Goal: Use online tool/utility: Utilize a website feature to perform a specific function

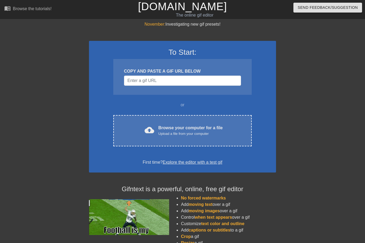
click at [192, 133] on div "Upload a file from your computer" at bounding box center [190, 133] width 64 height 5
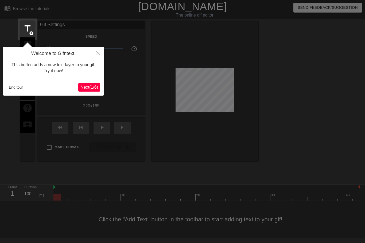
click at [17, 89] on button "End tour" at bounding box center [16, 87] width 18 height 8
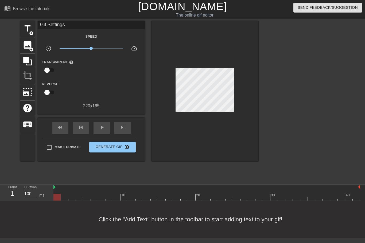
click at [28, 32] on span "title" at bounding box center [27, 29] width 10 height 10
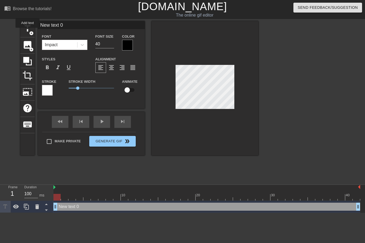
click at [105, 48] on input "40" at bounding box center [104, 44] width 19 height 9
type input "4"
type input "20"
click at [124, 43] on div at bounding box center [127, 45] width 11 height 11
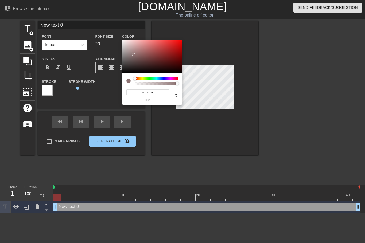
type input "#FFFFFF"
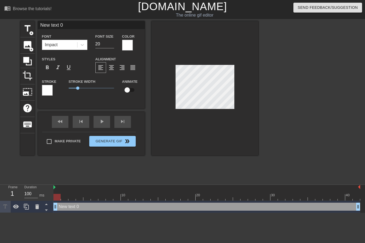
click at [47, 95] on div at bounding box center [47, 90] width 11 height 11
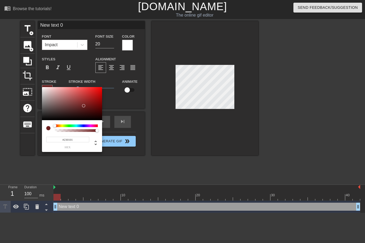
type input "#000000"
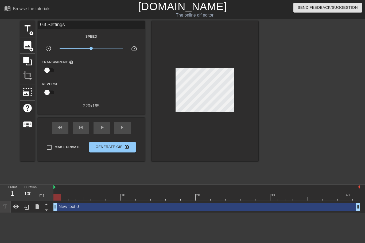
click at [92, 206] on div "New text 0 drag_handle drag_handle" at bounding box center [206, 207] width 307 height 8
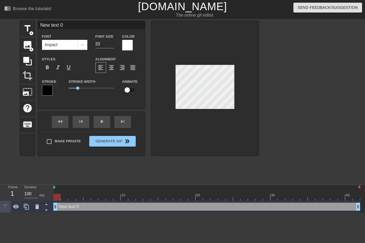
click at [58, 196] on div at bounding box center [56, 197] width 7 height 7
type textarea "New te"
type input "New te"
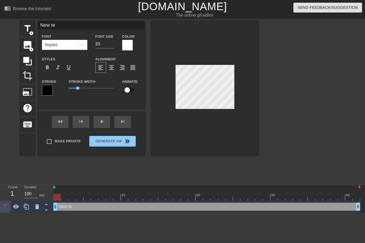
type textarea "New t"
type input "New t"
type textarea "New"
type input "New"
type textarea "Ne"
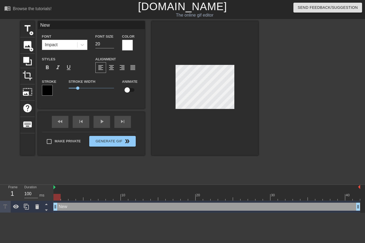
type input "Ne"
type textarea "N"
type input "N"
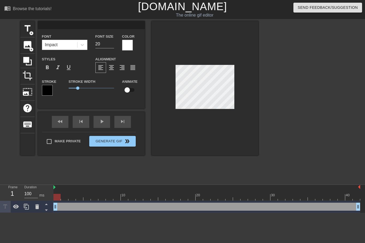
type textarea "I"
type input "I"
type textarea "I"
type input "I H"
type textarea "I HA"
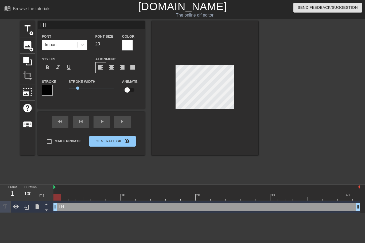
type input "I HA"
type textarea "I HAV"
type input "I HAV"
type textarea "I HAVE"
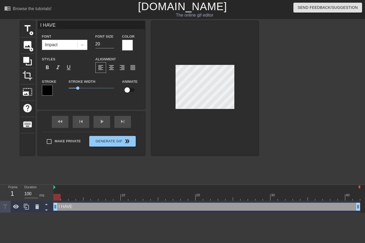
type input "I HAVE"
type textarea "I HAVE H"
type input "I HAVE H"
type textarea "I HAVE HA"
type input "I HAVE HA"
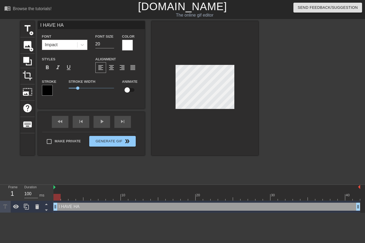
type textarea "I HAVE HAD"
type input "I HAVE HAD"
type textarea "I HAVE HAD"
type input "I HAVE HAD"
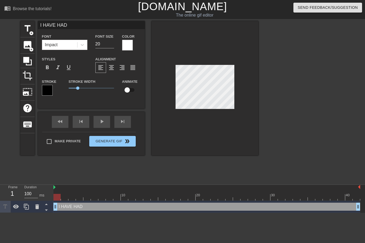
type textarea "I HAVE HAD I"
type input "I HAVE HAD IT"
type textarea "I HAVE HAD IT"
type input "I HAVE HAD IT"
type textarea "I HAVE HAD IT W"
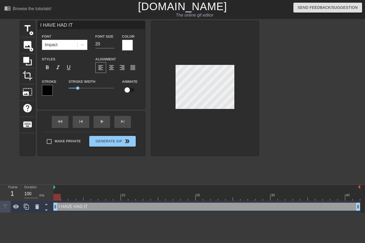
type input "I HAVE HAD IT W"
type textarea "I HAVE HAD IT WI"
type input "I HAVE HAD IT WI"
type textarea "I HAVE HAD IT WIT"
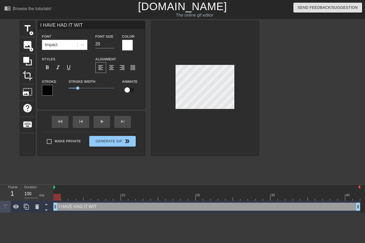
type input "I HAVE HAD IT WITH"
type textarea "I HAVE HAD IT WITH"
type input "I HAVE HAD IT WITH"
type textarea "I HAVE HAD IT WITH T"
type input "I HAVE HAD IT WITH T"
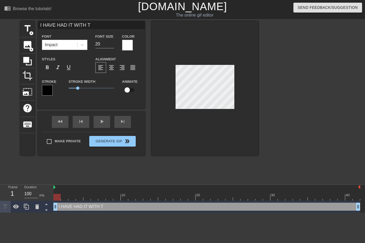
type textarea "I HAVE HAD IT WITH TH"
type input "I HAVE HAD IT WITH TH"
type textarea "I HAVE HAD IT WITH THE"
type input "I HAVE HAD IT WITH THE"
type textarea "I HAVE HAD IT WITH THES"
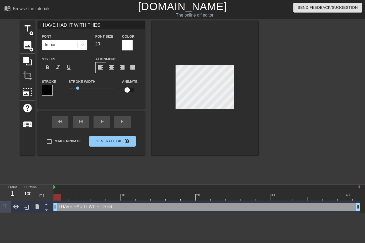
type input "I HAVE HAD IT WITH THESE"
type textarea "I HAVE HAD IT WITH THESE"
type input "I HAVE HAD IT WITH THESE"
type textarea "I HAVE HAD IT WITH THESE M"
type input "I HAVE HAD IT WITH THESE MO"
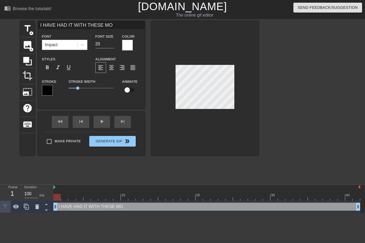
type textarea "I HAVE HAD IT WITH THESE MOT"
type input "I HAVE HAD IT WITH THESE MOTH"
type textarea "I HAVE HAD IT WITH THESE MOTH"
type input "I HAVE HAD IT WITH THESE MOTHE"
type textarea "I HAVE HAD IT WITH THESE MOTHER"
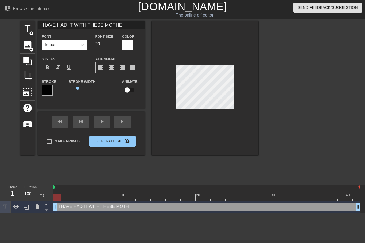
type input "I HAVE HAD IT WITH THESE MOTHER"
type textarea "I HAVE HAD IT WITH THESE MOTHERF"
type input "I HAVE HAD IT WITH THESE MOTHERF"
type textarea "I HAVE HAD IT WITH THESE MOTHERFU"
type input "I HAVE HAD IT WITH THESE MOTHERFU"
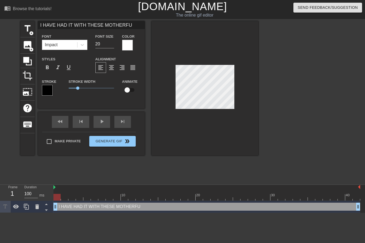
type textarea "I HAVE HAD IT WITH THESE MOTHERFUC"
type input "I HAVE HAD IT WITH THESE MOTHERFUC"
type textarea "I HAVE HAD IT WITH THESE MOTHERFUCK"
type input "I HAVE HAD IT WITH THESE MOTHERFUCK"
type textarea "I HAVE HAD IT WITH THESE MOTHERFUCKI"
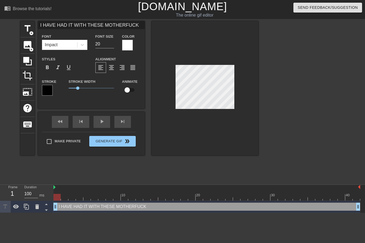
type input "I HAVE HAD IT WITH THESE MOTHERFUCKI"
type textarea "I HAVE HAD IT WITH THESE MOTHERFUCKIN"
type input "I HAVE HAD IT WITH THESE MOTHERFUCKIN"
type textarea "I HAVE HAD IT WITH THESE MOTHERFUCKING"
type input "I HAVE HAD IT WITH THESE MOTHERFUCKING"
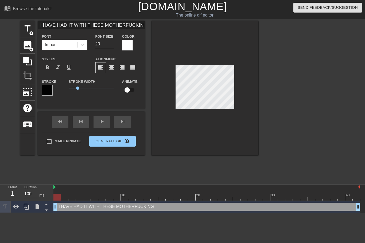
scroll to position [0, 6]
type textarea "I HAVE HAD IT WITH THESE MOTHERFUCKING"
type input "I HAVE HAD IT WITH THESE MOTHERFUCKING"
type textarea "I HAVE HAD IT WITH THESE MOTHERFUCKING"
type input "I HAVE HAD IT WITH THESE MOTHERFUCKIN"
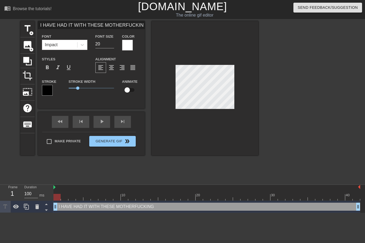
type textarea "I HAVE HAD IT WITH THESE MOTHERFUCKI"
type input "I HAVE HAD IT WITH THESE MOTHERFUCKI"
type textarea "I HAVE HAD IT WITH THESE MOTHERFUCK"
type input "I HAVE HAD IT WITH THESE MOTHERFUC"
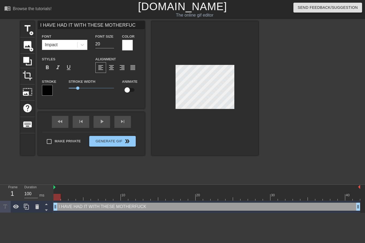
type textarea "I HAVE HAD IT WITH THESE MOTHERFU"
type input "I HAVE HAD IT WITH THESE MOTHERFU"
type textarea "I HAVE HAD IT WITH THESE MOTHERF"
type input "I HAVE HAD IT WITH THESE MOTHERF"
type textarea "I HAVE HAD IT WITH THESE MOTHER"
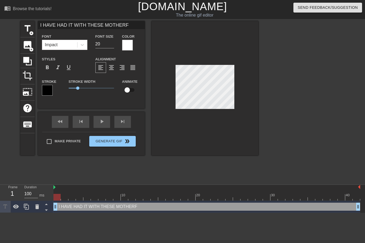
type input "I HAVE HAD IT WITH THESE MOTHER"
type textarea "I HAVE HAD IT WITH THESE MOTHE"
type input "I HAVE HAD IT WITH THESE MOTHE"
type textarea "I HAVE HAD IT WITH THESE MOTH"
type input "I HAVE HAD IT WITH THESE MOTH"
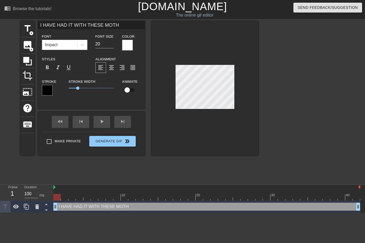
type textarea "I HAVE HAD IT WITH THESE MOT"
type input "I HAVE HAD IT WITH THESE MOT"
type textarea "I HAVE HAD IT WITH THESE MO"
type input "I HAVE HAD IT WITH THESE MO"
type textarea "I HAVE HAD IT WITH THESE M"
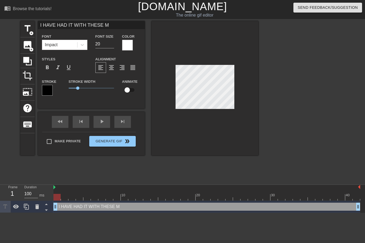
type input "I HAVE HAD IT WITH THESE"
type textarea "I HAVE HAD IT WITH THESE"
type input "I HAVE HAD IT WITH THESE"
type textarea "I HAVE HAD IT WITH THESE"
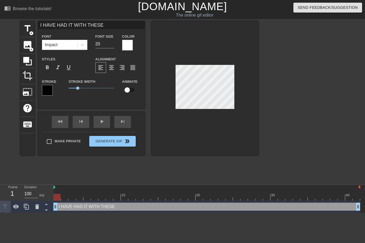
type input "I HAVE HAD IT WITH THESE"
type textarea "I HAVE HAD IT WITH THESE M"
type input "I HAVE HAD IT WITH THESEM"
type textarea "I HAVE HAD IT WITH THESE MO"
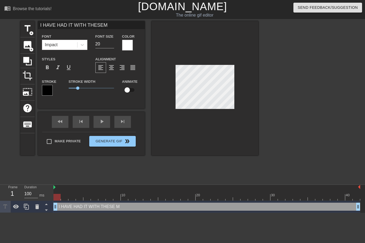
type input "I HAVE HAD IT WITH THESEMO"
type textarea "I HAVE HAD IT WITH THESE MOT"
type input "I HAVE HAD IT WITH THESEMOT"
type textarea "I HAVE HAD IT WITH THESE MOTH"
type input "I HAVE HAD IT WITH THESEMOTH"
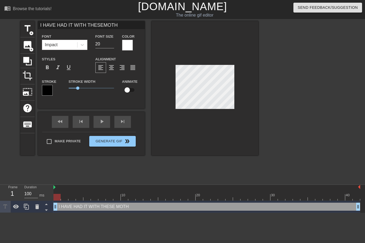
type textarea "I HAVE HAD IT WITH THESE MOTHE"
type input "I HAVE HAD IT WITH THESEMOTHE"
type textarea "I HAVE HAD IT WITH THESE MOTHER"
type input "I HAVE HAD IT WITH THESEMOTHERF"
type textarea "I HAVE HAD IT WITH THESE MOTHERFU"
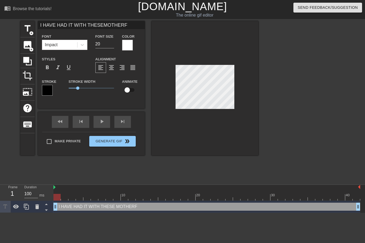
type input "I HAVE HAD IT WITH THESEMOTHERFU"
type textarea "I HAVE HAD IT WITH THESE MOTHERFUC"
type input "I HAVE HAD IT WITH THESEMOTHERFUC"
type textarea "I HAVE HAD IT WITH THESE MOTHERFUCK"
type input "I HAVE HAD IT WITH THESEMOTHERFUCK"
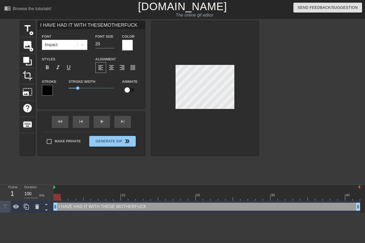
type textarea "I HAVE HAD IT WITH THESE MOTHERFUCKI"
type input "I HAVE HAD IT WITH THESEMOTHERFUCKI"
type textarea "I HAVE HAD IT WITH THESE MOTHERFUCKIN"
type input "I HAVE HAD IT WITH THESEMOTHERFUCKIN"
type textarea "I HAVE HAD IT WITH THESE MOTHERFUCKING"
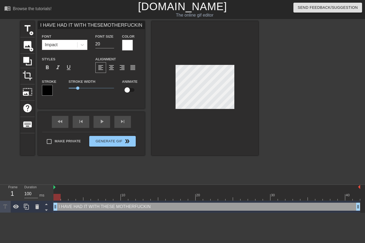
type input "I HAVE HAD IT WITH THESEMOTHERFUCKING"
type textarea "I HAVE HAD IT WITH THESE MOTHERFUCKING"
type input "I HAVE HAD IT WITH THESEMOTHERFUCKING H"
type textarea "I HAVE HAD IT WITH THESE MOTHERFUCKING HA"
type input "I HAVE HAD IT WITH THESEMOTHERFUCKING HA"
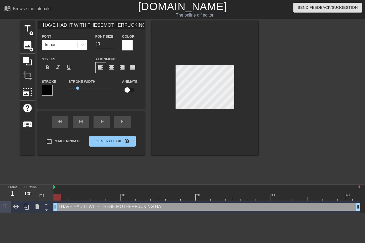
type textarea "I HAVE HAD IT WITH THESE MOTHERFUCKING HAN"
type input "I HAVE HAD IT WITH THESEMOTHERFUCKING HAN"
type textarea "I HAVE HAD IT WITH THESE MOTHERFUCKING HAND"
type input "I HAVE HAD IT WITH THESEMOTHERFUCKING HAND"
type textarea "I HAVE HAD IT WITH THESE MOTHERFUCKING HANDS"
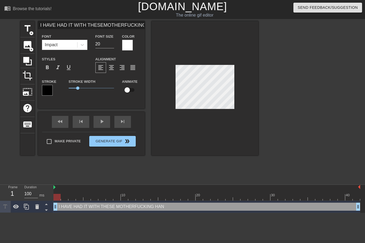
type input "I HAVE HAD IT WITH THESEMOTHERFUCKING HANDS"
type textarea "I HAVE HAD IT WITH THESE MOTHERFUCKING HANDS"
click at [114, 71] on span "format_align_center" at bounding box center [111, 67] width 6 height 6
click at [292, 109] on div at bounding box center [305, 101] width 80 height 160
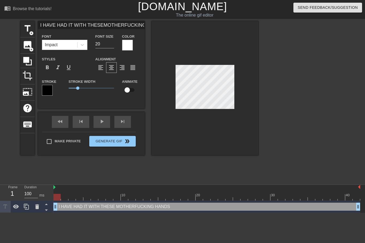
click at [100, 48] on input "20" at bounding box center [104, 44] width 19 height 9
type input "I HAVE HAD IT WITH THESEMOTHERFUCKING HANDS"
type input "2"
type input "I HAVE HAD IT WITH THESEMOTHERFUCKING HANDS"
type input "15"
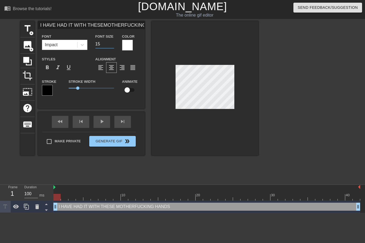
type input "I HAVE HAD IT WITH THESEMOTHERFUCKING HANDS"
type input "15"
click at [23, 210] on div at bounding box center [26, 207] width 11 height 12
type input "I HAVE HAD IT WITH THESEMOTHERFUCKING HANDS"
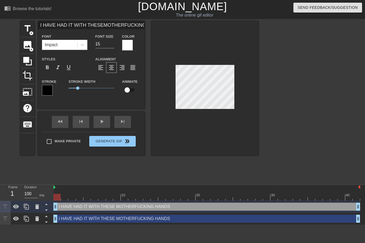
scroll to position [0, 3]
type textarea "I HAVE HAD IT WITH THESE MOTHERFUCKING HAND"
type input "I HAVE HAD IT WITH THESEMOTHERFUCKING HAND"
type textarea "I HAVE HAD IT WITH THESE MOTHERFUCKING HAN"
type input "I HAVE HAD IT WITH THESEMOTHERFUCKING HA"
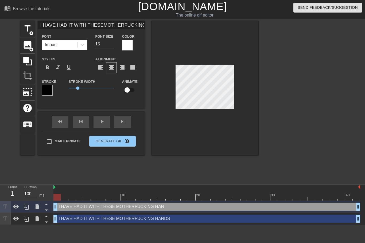
type textarea "I HAVE HAD IT WITH THESE MOTHERFUCKING H"
type input "I HAVE HAD IT WITH THESEMOTHERFUCKING H"
type textarea "I HAVE HAD IT WITH THESE MOTHERFUCKING"
type input "I HAVE HAD IT WITH THESEMOTHERFUCKING"
type textarea "I HAVE HAD IT WITH THESE MOTHERFUCKIN"
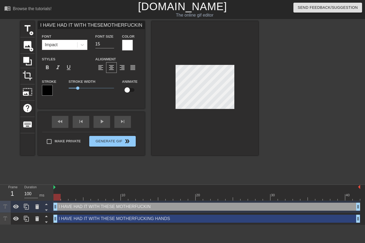
type input "I HAVE HAD IT WITH THESEMOTHERFUCKI"
type textarea "I HAVE HAD IT WITH THESE MOTHERFUCKI"
type input "I HAVE HAD IT WITH THESEMOTHERFUCK"
type textarea "I HAVE HAD IT WITH THESE MOTHERFUC"
type input "I HAVE HAD IT WITH THESEMOTHERFUC"
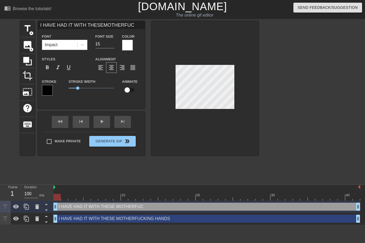
type textarea "I HAVE HAD IT WITH THESE MOTHERFU"
type input "I HAVE HAD IT WITH THESEMOTHERFU"
type textarea "I HAVE HAD IT WITH THESE MOTHERF"
type input "I HAVE HAD IT WITH THESEMOTHER"
type textarea "I HAVE HAD IT WITH THESE MOTHER"
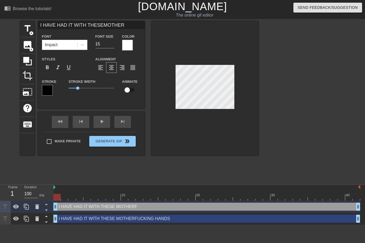
type input "I HAVE HAD IT WITH THESEMOTHE"
type textarea "I HAVE HAD IT WITH THESE MOTH"
type input "I HAVE HAD IT WITH THESEMOTH"
type textarea "I HAVE HAD IT WITH THESE MOT"
type input "I HAVE HAD IT WITH THESEMO"
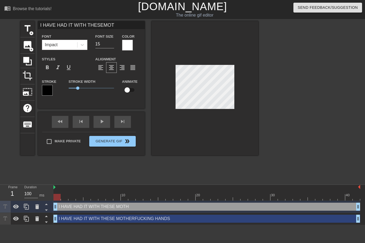
type textarea "I HAVE HAD IT WITH THESE MO"
type input "I HAVE HAD IT WITH THESEM"
type textarea "I HAVE HAD IT WITH THESE"
type input "I HAVE HAD IT WITH THESE"
type textarea "I HAVE HAD IT WITH THESE"
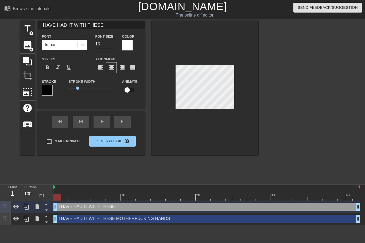
type input "I HAVE HAD IT WITH THES"
type textarea "I HAVE HAD IT"
type input "I HAVE HAD"
type textarea "I HAVE"
type input "I HAVE"
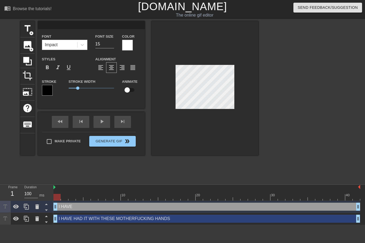
scroll to position [0, 0]
type input "o"
type textarea "on"
type input "on"
type textarea "on"
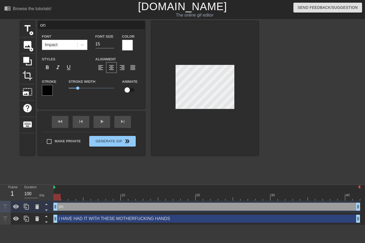
type input "on"
type textarea "on"
type input "o"
type textarea "o"
type input "O"
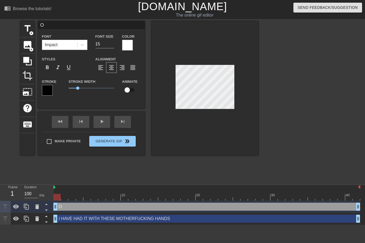
type textarea "ON"
type input "ON"
type textarea "ON"
type input "ON T"
type textarea "ON TH"
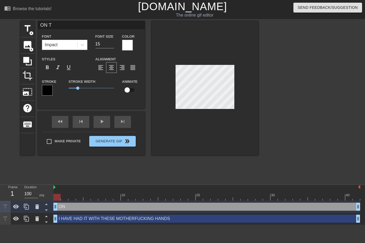
type input "ON TH"
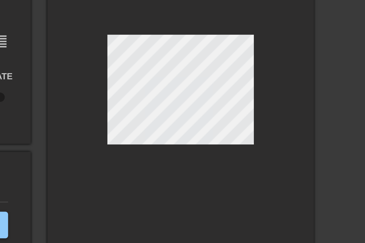
click at [152, 23] on div at bounding box center [205, 88] width 107 height 134
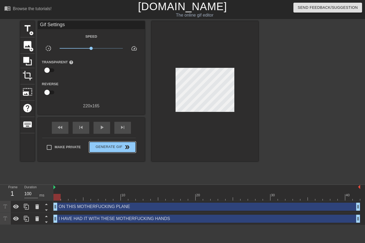
click at [123, 150] on button "Generate Gif double_arrow" at bounding box center [112, 147] width 46 height 11
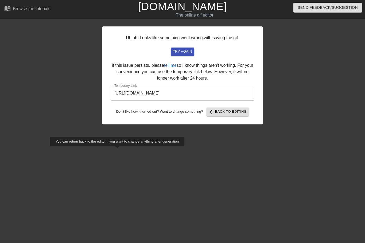
click at [220, 88] on input "[URL][DOMAIN_NAME]" at bounding box center [183, 93] width 144 height 15
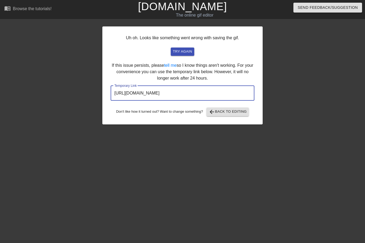
click at [226, 95] on input "[URL][DOMAIN_NAME]" at bounding box center [183, 93] width 144 height 15
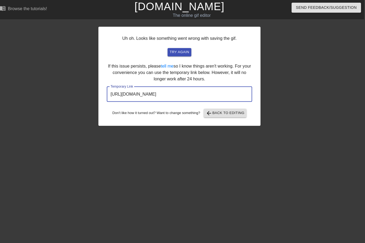
scroll to position [0, 1]
click at [166, 88] on input "[URL][DOMAIN_NAME]" at bounding box center [182, 93] width 144 height 15
click at [226, 76] on div "Uh oh. Looks like something went wrong with saving the gif. try again If this i…" at bounding box center [181, 75] width 160 height 98
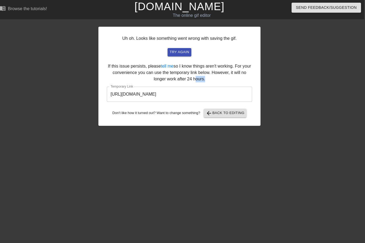
click at [216, 92] on input "[URL][DOMAIN_NAME]" at bounding box center [182, 93] width 144 height 15
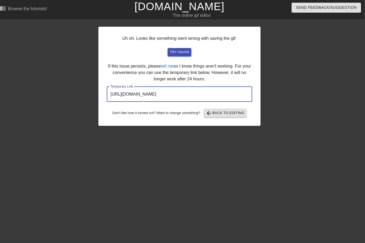
click at [223, 95] on input "[URL][DOMAIN_NAME]" at bounding box center [182, 93] width 144 height 15
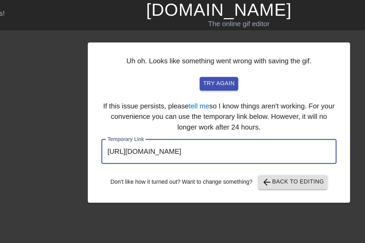
click at [145, 91] on input "[URL][DOMAIN_NAME]" at bounding box center [183, 93] width 144 height 15
click at [150, 91] on input "[URL][DOMAIN_NAME]" at bounding box center [183, 93] width 144 height 15
